Goal: Task Accomplishment & Management: Use online tool/utility

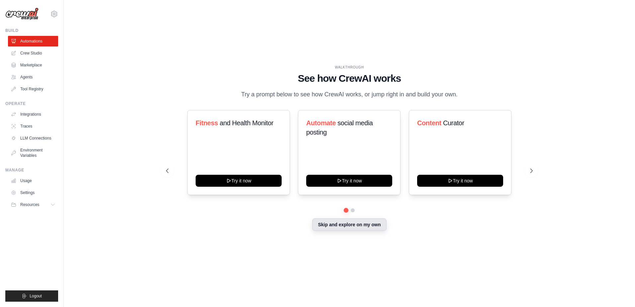
click at [364, 226] on button "Skip and explore on my own" at bounding box center [349, 224] width 74 height 13
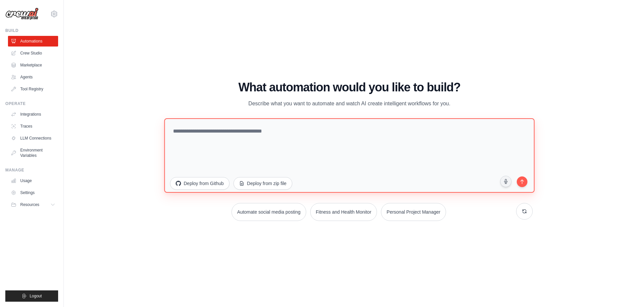
click at [236, 139] on textarea at bounding box center [349, 155] width 370 height 74
type textarea "**********"
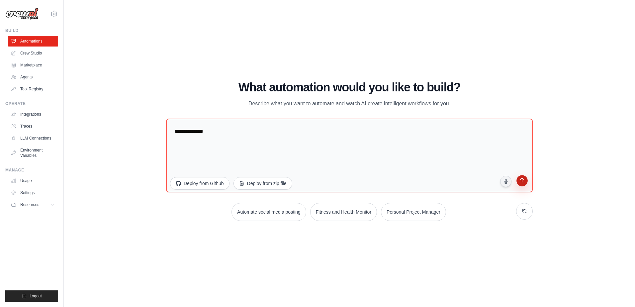
click at [523, 188] on button "submit" at bounding box center [522, 181] width 13 height 13
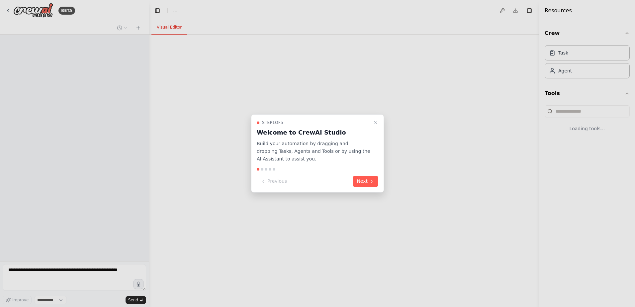
select select "****"
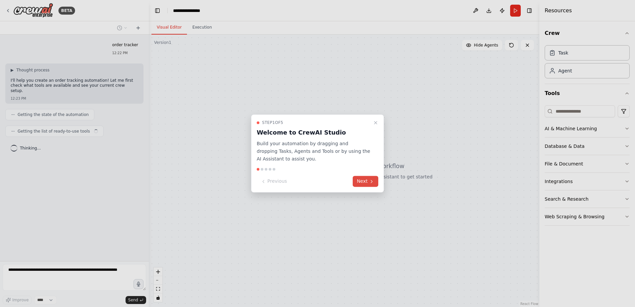
click at [365, 182] on button "Next" at bounding box center [366, 181] width 26 height 11
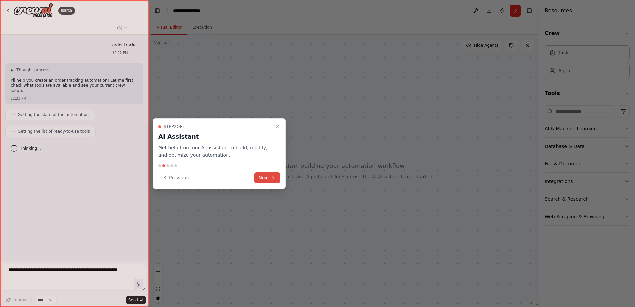
click at [263, 181] on button "Next" at bounding box center [267, 177] width 26 height 11
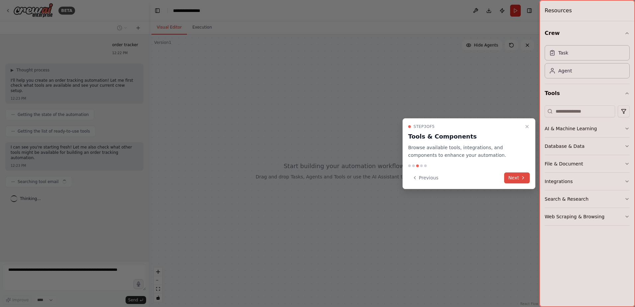
click at [515, 178] on button "Next" at bounding box center [517, 177] width 26 height 11
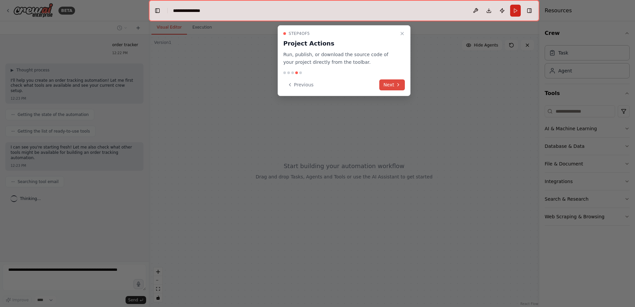
click at [391, 87] on button "Next" at bounding box center [392, 84] width 26 height 11
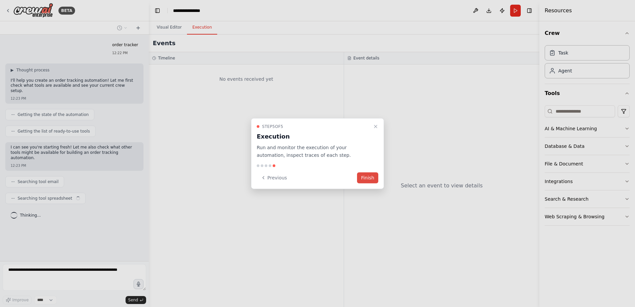
click at [371, 174] on button "Finish" at bounding box center [367, 177] width 21 height 11
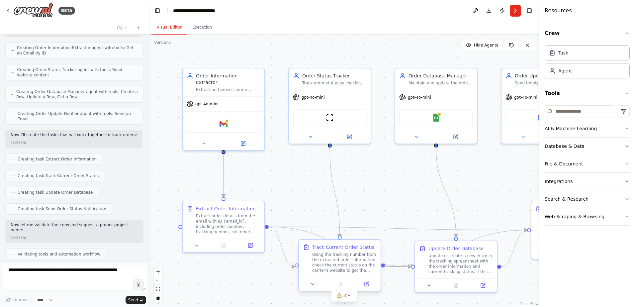
scroll to position [256, 0]
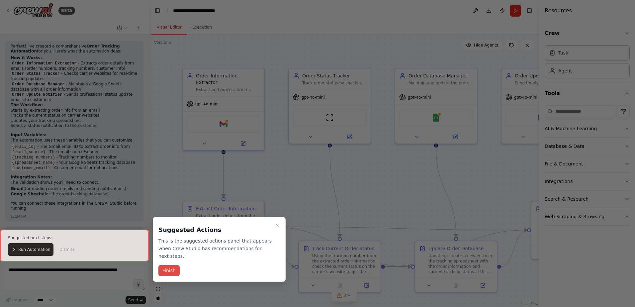
click at [167, 265] on button "Finish" at bounding box center [168, 270] width 21 height 11
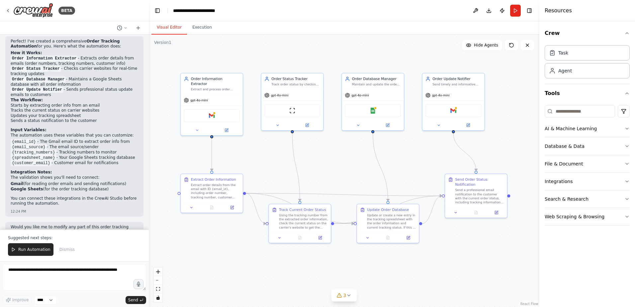
drag, startPoint x: 453, startPoint y: 157, endPoint x: 389, endPoint y: 145, distance: 65.6
click at [389, 145] on div ".deletable-edge-delete-btn { width: 20px; height: 20px; border: 0px solid #ffff…" at bounding box center [344, 171] width 390 height 272
click at [567, 52] on div "Task" at bounding box center [563, 52] width 10 height 7
click at [569, 69] on div "Agent" at bounding box center [565, 70] width 14 height 7
click at [627, 128] on icon "button" at bounding box center [626, 128] width 5 height 5
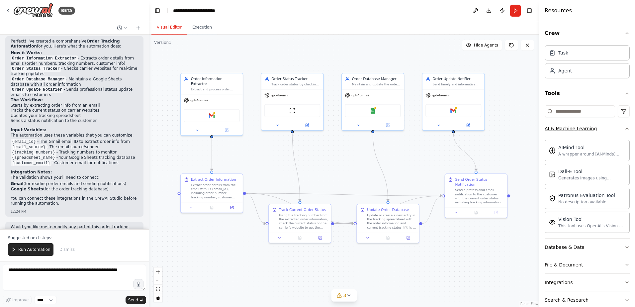
click at [624, 128] on icon "button" at bounding box center [626, 128] width 5 height 5
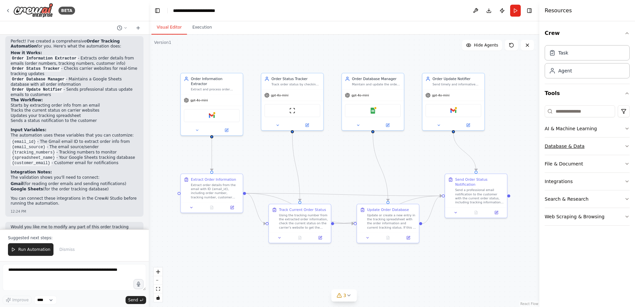
click at [627, 143] on icon "button" at bounding box center [626, 145] width 5 height 5
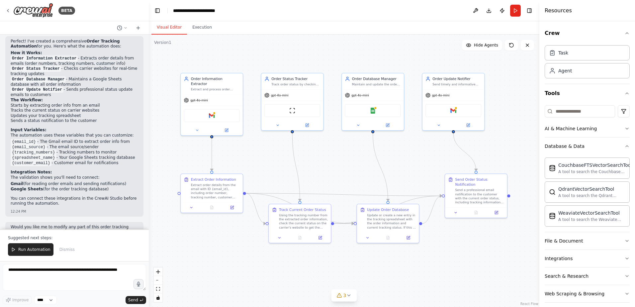
click at [626, 143] on div "Crew Task Agent Tools AI & Machine Learning Database & Data CouchbaseFTSVectorS…" at bounding box center [587, 163] width 96 height 285
click at [624, 145] on icon "button" at bounding box center [626, 145] width 5 height 5
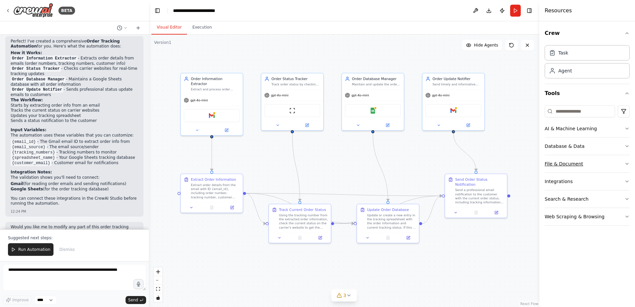
click at [626, 161] on icon "button" at bounding box center [626, 163] width 5 height 5
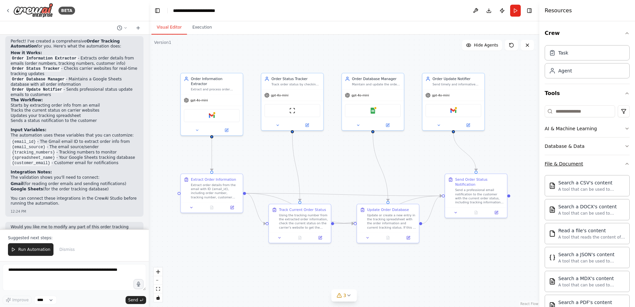
click at [624, 165] on icon "button" at bounding box center [626, 163] width 5 height 5
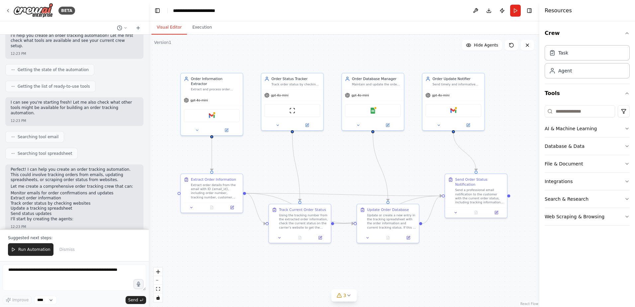
scroll to position [0, 0]
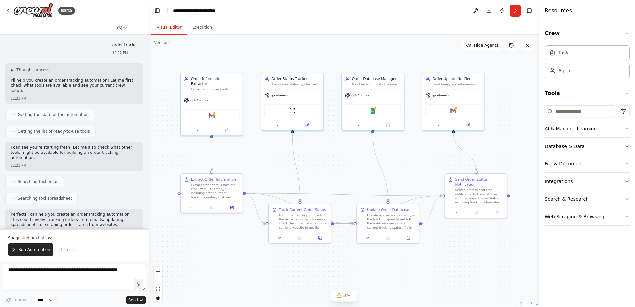
click at [147, 84] on div at bounding box center [147, 153] width 3 height 307
